Goal: Information Seeking & Learning: Find specific fact

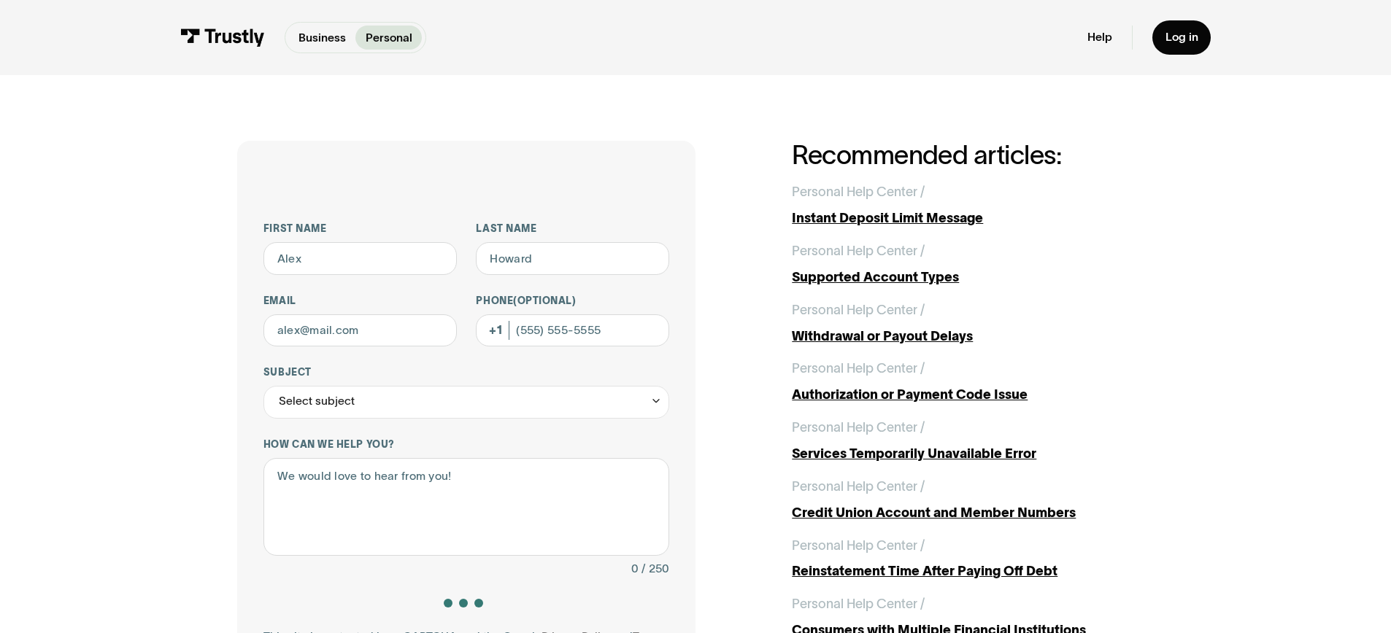
click at [180, 44] on img at bounding box center [222, 37] width 85 height 18
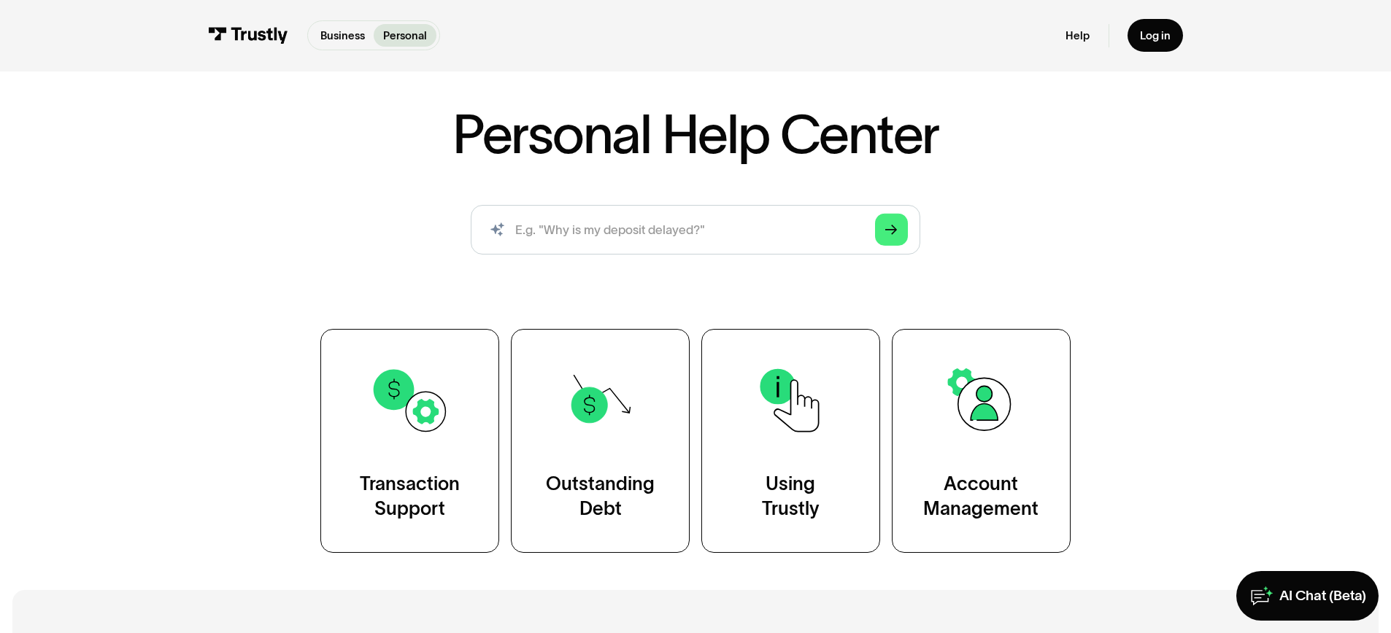
scroll to position [67, 0]
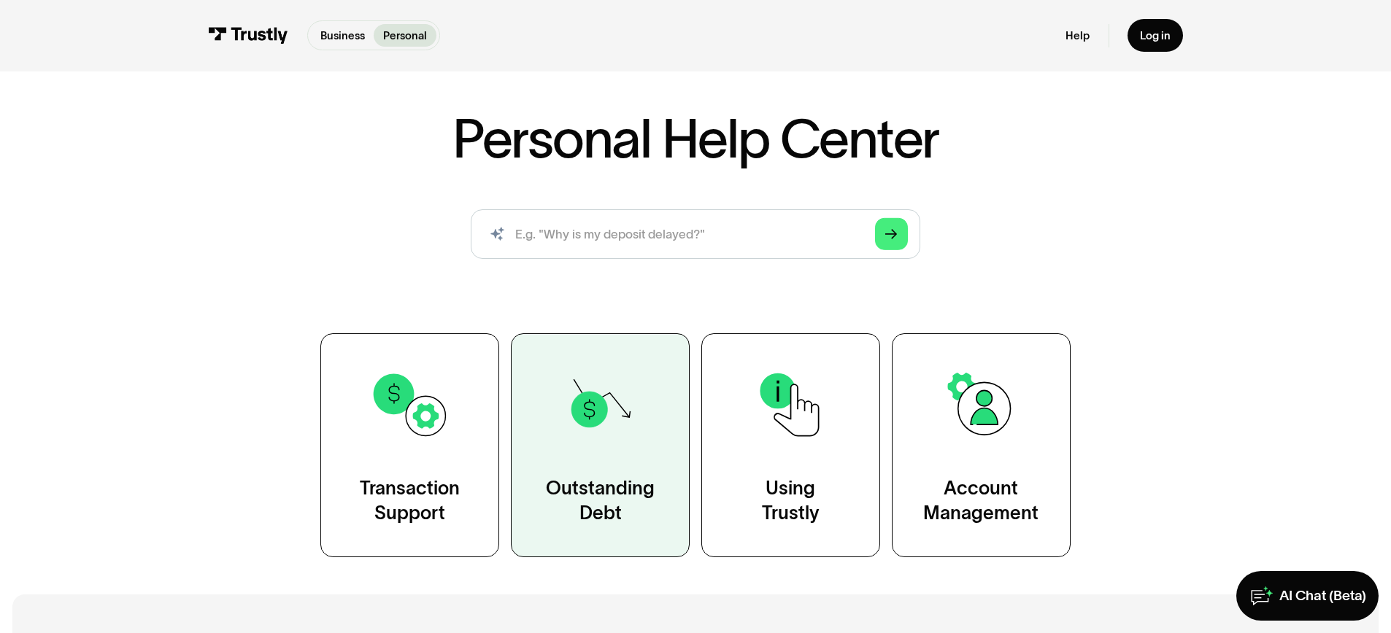
click at [568, 445] on img at bounding box center [600, 405] width 80 height 80
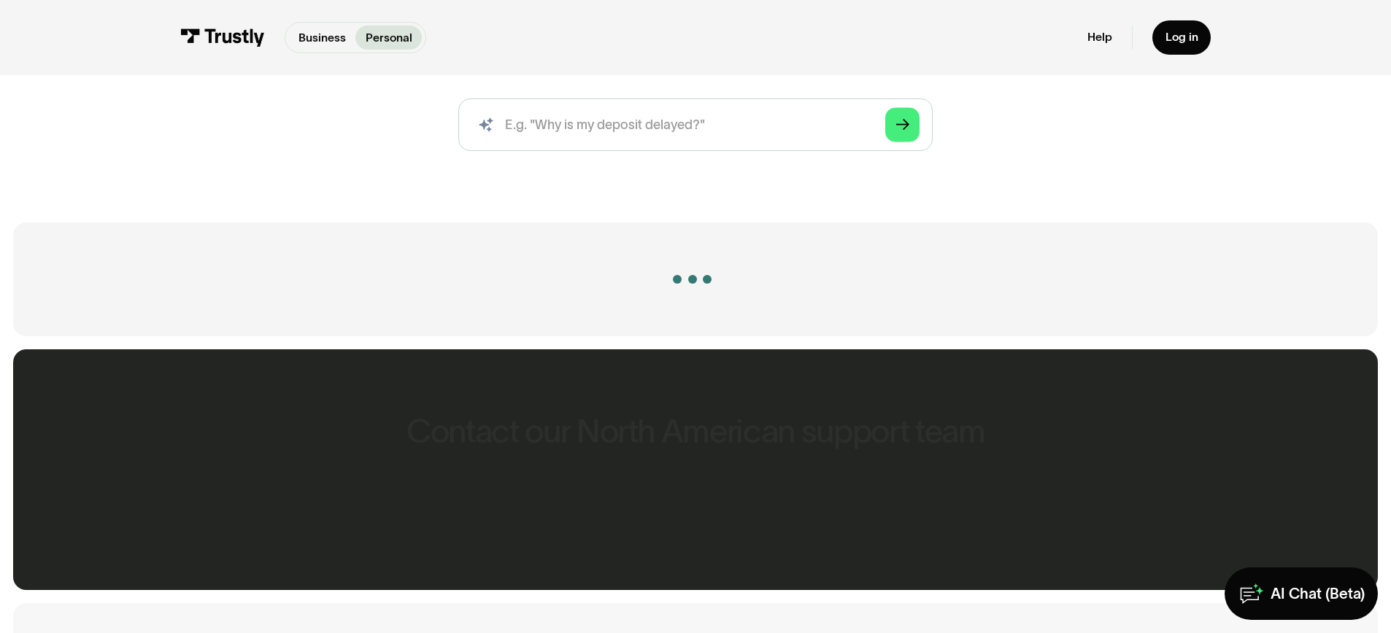
scroll to position [215, 0]
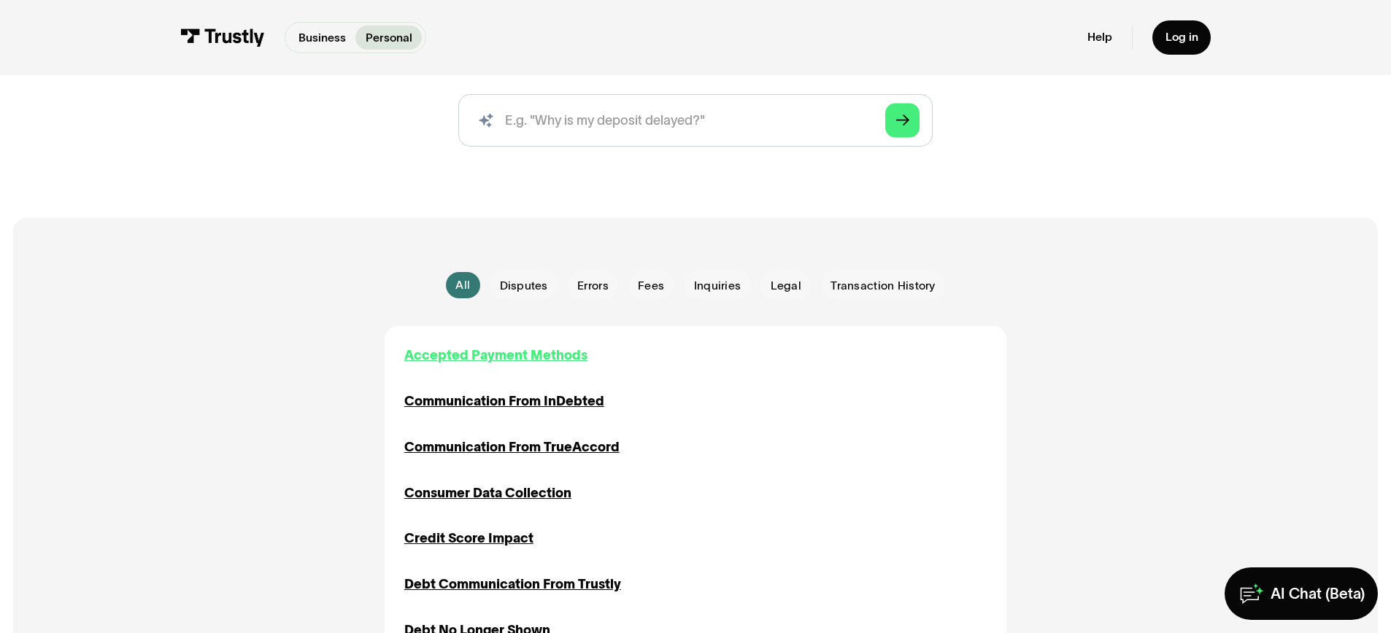
click at [482, 366] on div "Accepted Payment Methods" at bounding box center [495, 356] width 183 height 20
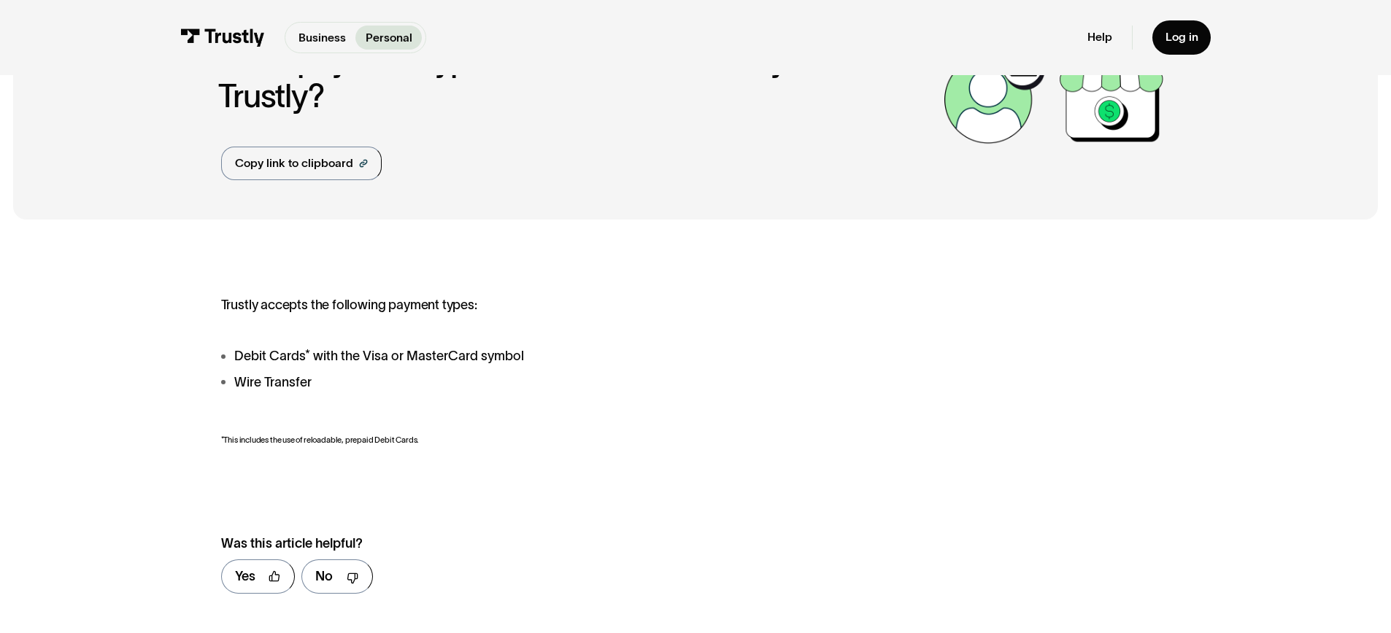
scroll to position [114, 0]
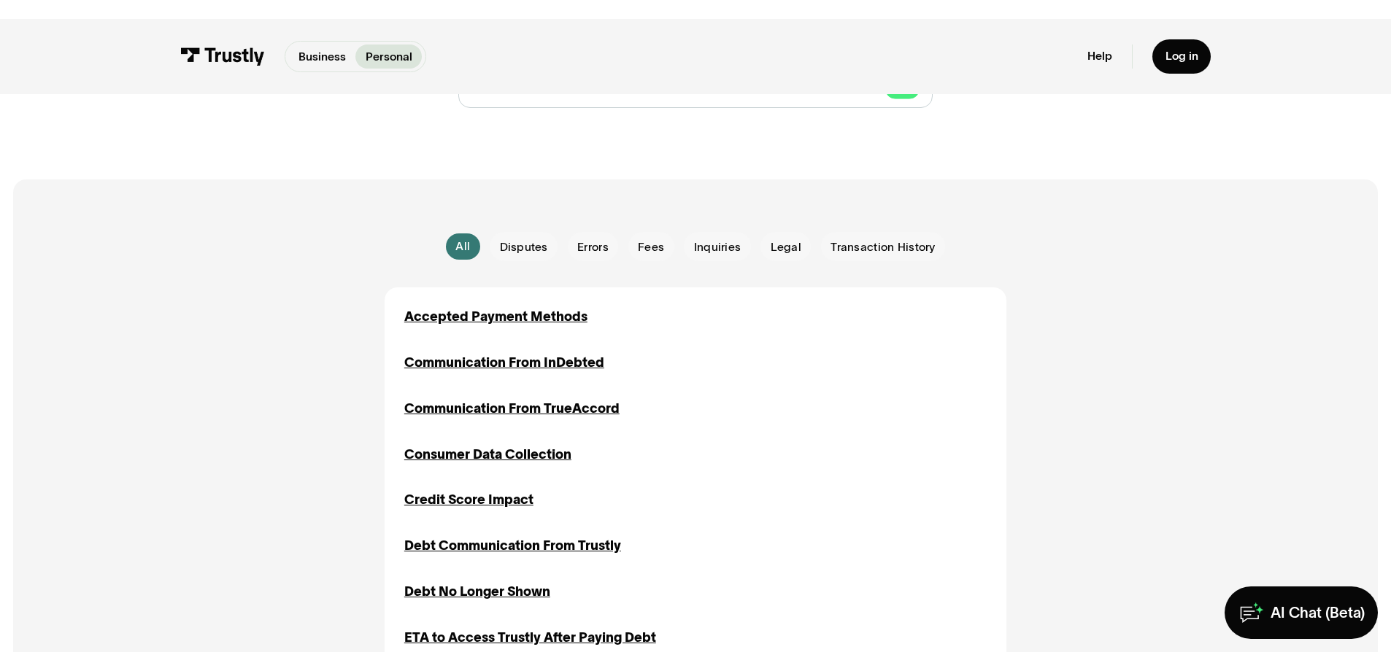
scroll to position [269, 0]
